Goal: Navigation & Orientation: Go to known website

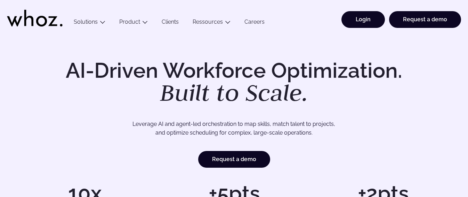
click at [357, 19] on link "Login" at bounding box center [363, 19] width 43 height 17
